Goal: Task Accomplishment & Management: Use online tool/utility

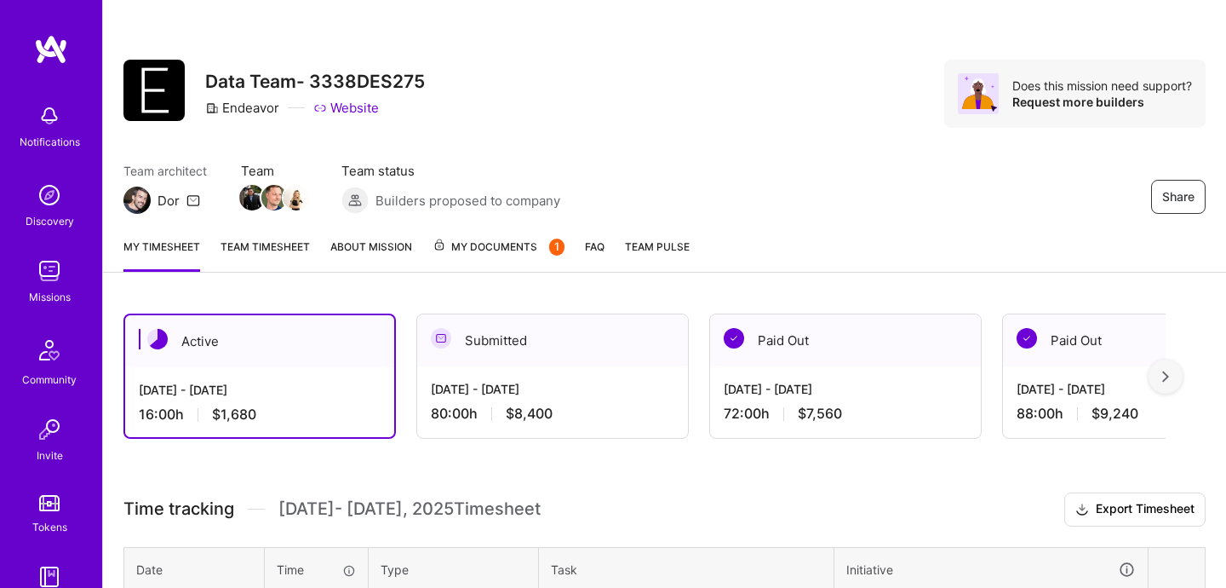
scroll to position [302, 0]
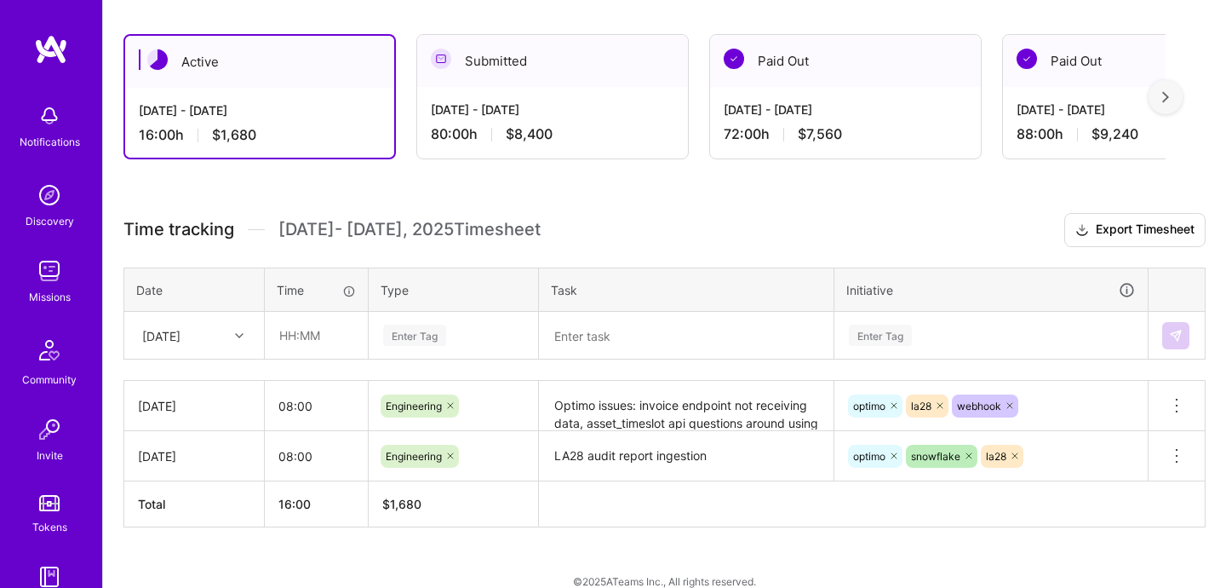
scroll to position [302, 0]
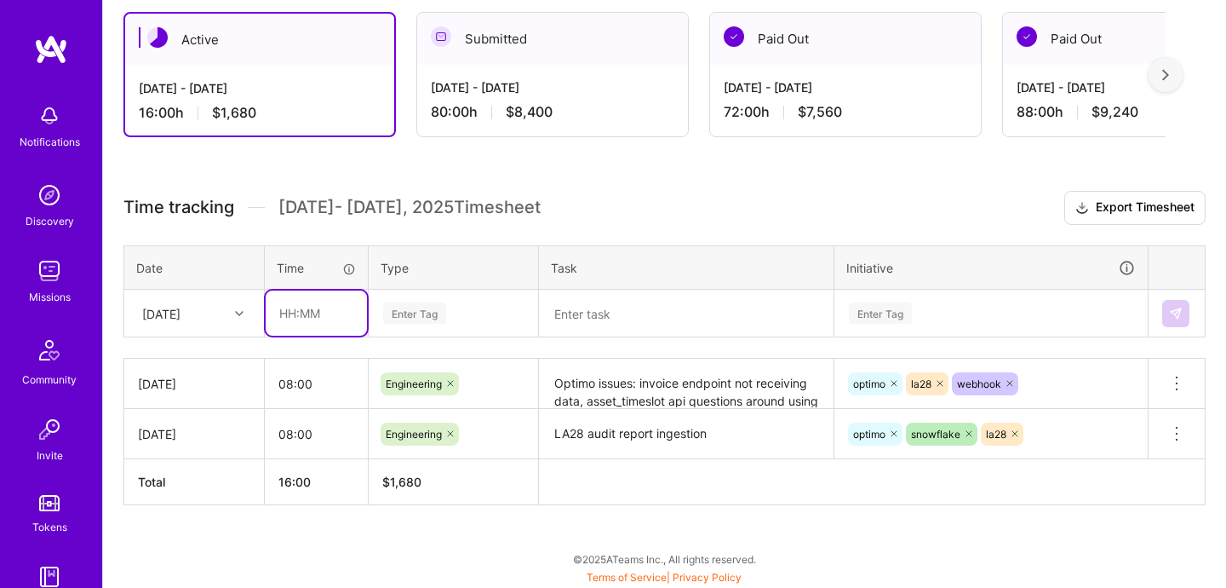
click at [338, 314] on input "text" at bounding box center [316, 312] width 101 height 45
type input "08:00"
click at [415, 330] on div "Enter Tag" at bounding box center [454, 313] width 168 height 44
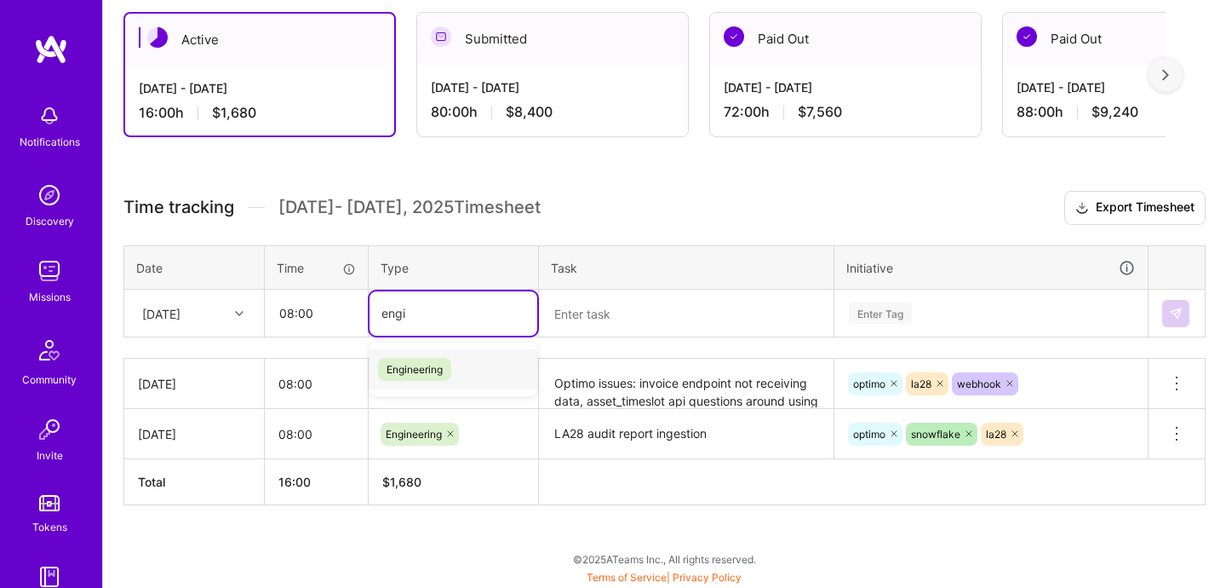
type input "engin"
click at [428, 372] on span "Engineering" at bounding box center [414, 369] width 73 height 23
click at [570, 322] on textarea at bounding box center [686, 313] width 291 height 44
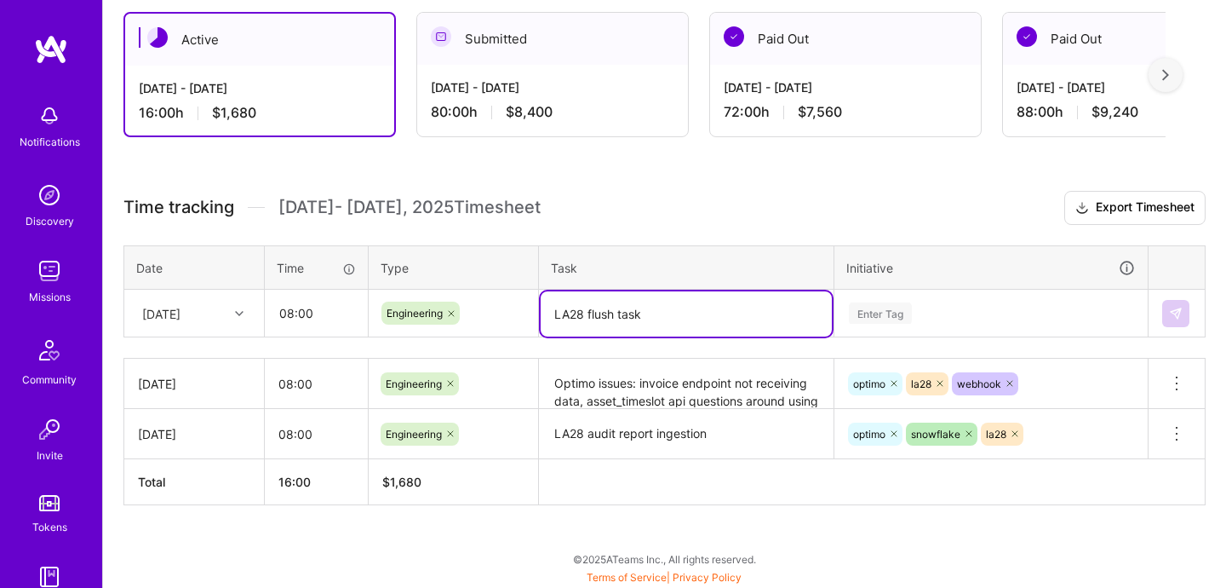
type textarea "LA28 flush task"
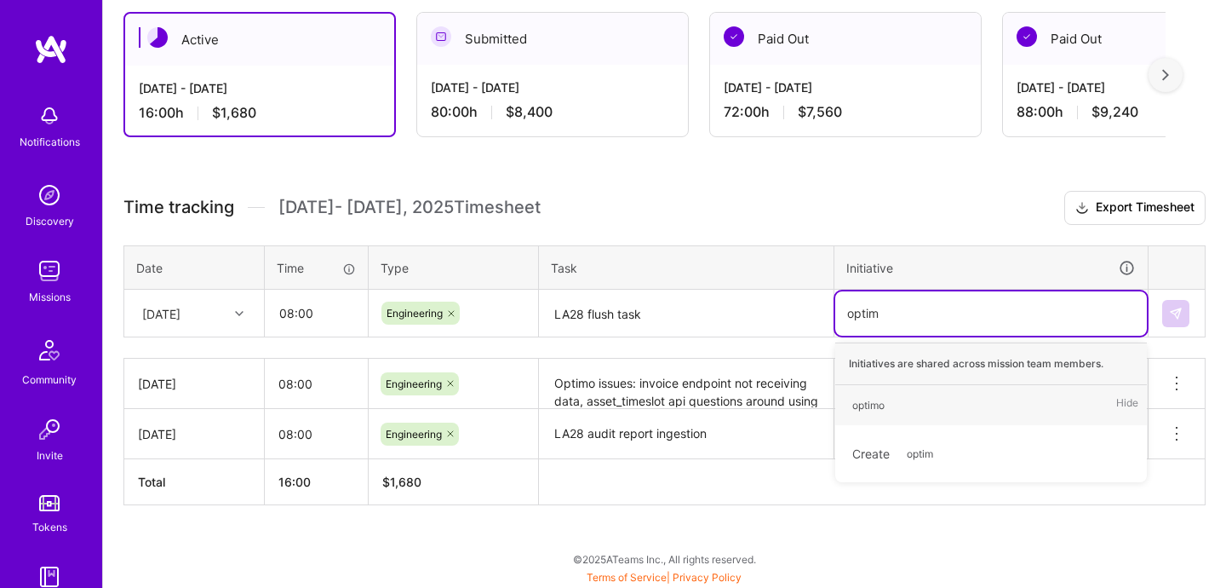
type input "optimo"
click at [868, 401] on div "optimo" at bounding box center [869, 405] width 32 height 18
type input "la28"
click at [949, 396] on div "la28 Hide" at bounding box center [992, 405] width 312 height 40
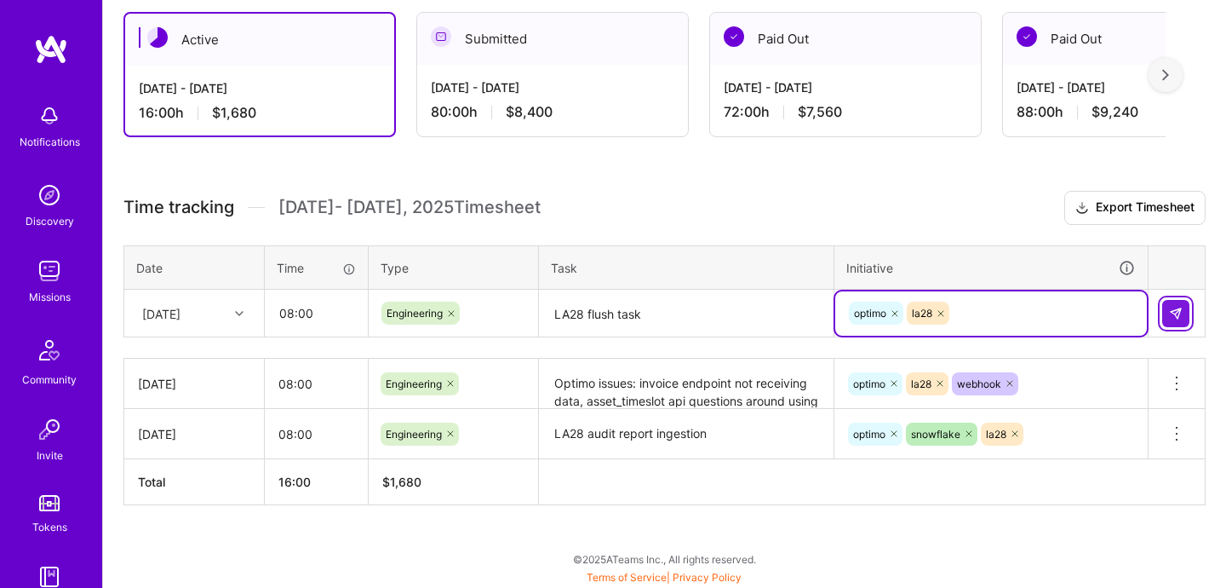
click at [1181, 322] on button at bounding box center [1176, 313] width 27 height 27
